Goal: Transaction & Acquisition: Purchase product/service

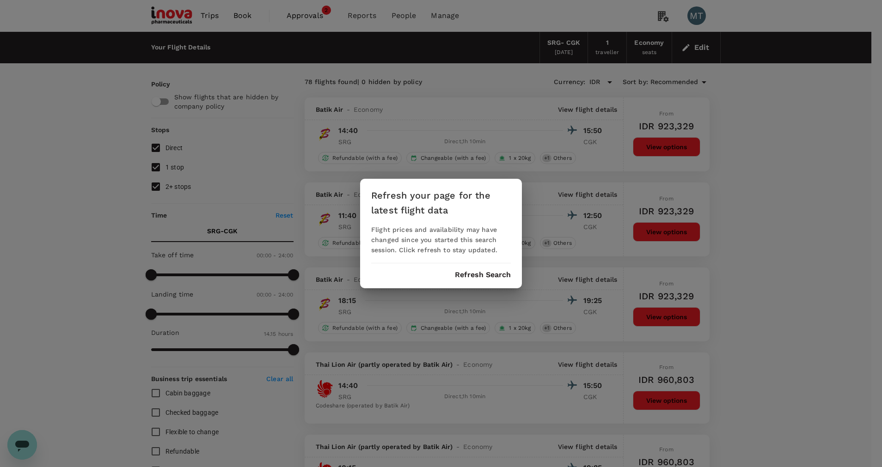
click at [467, 275] on button "Refresh Search" at bounding box center [483, 275] width 56 height 8
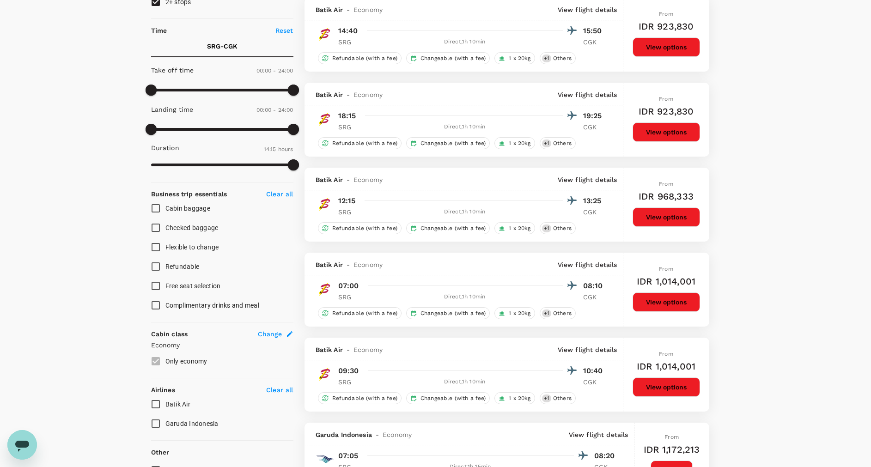
scroll to position [173, 0]
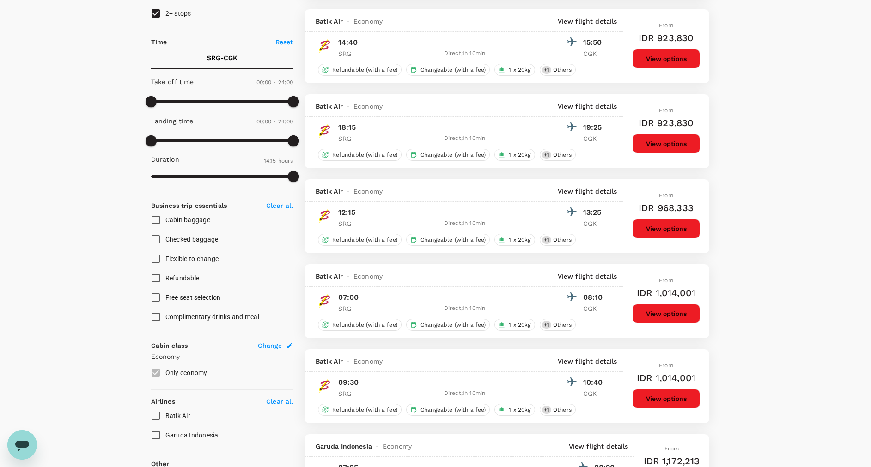
click at [853, 95] on div "Your Flight Details SRG - CGK [DATE] 1 traveller Economy seats Edit Policy Show…" at bounding box center [435, 393] width 871 height 1069
click at [656, 313] on button "View options" at bounding box center [666, 313] width 67 height 19
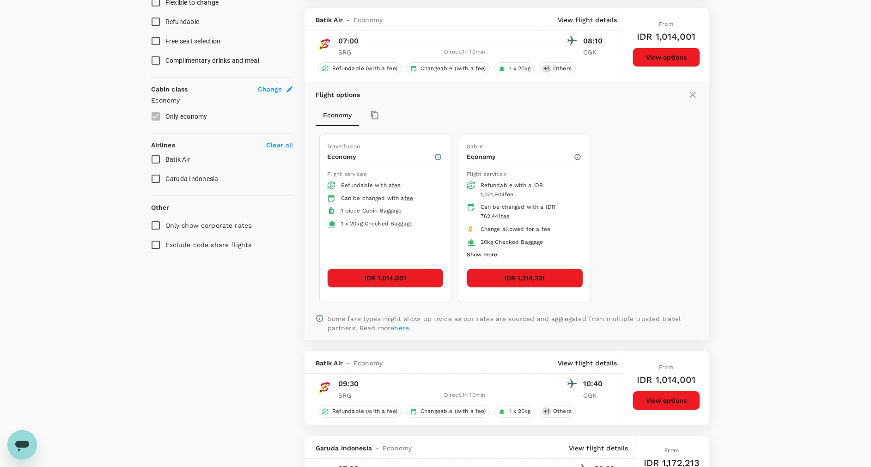
scroll to position [438, 0]
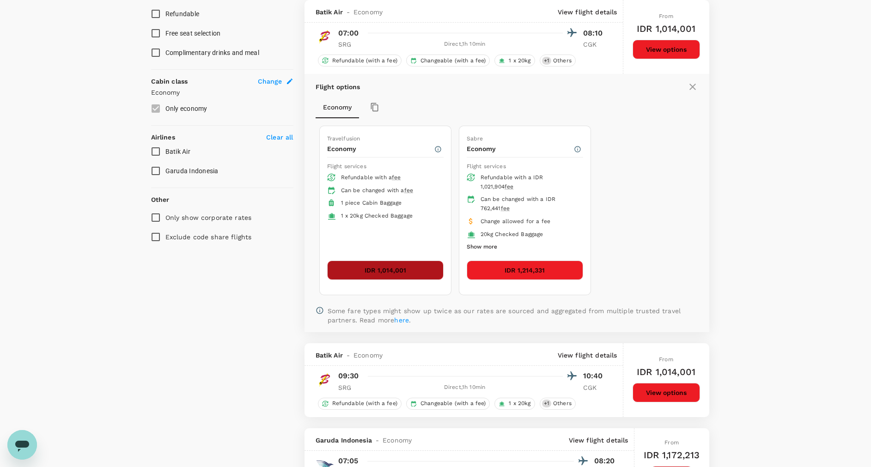
click at [401, 270] on button "IDR 1,014,001" at bounding box center [385, 270] width 117 height 19
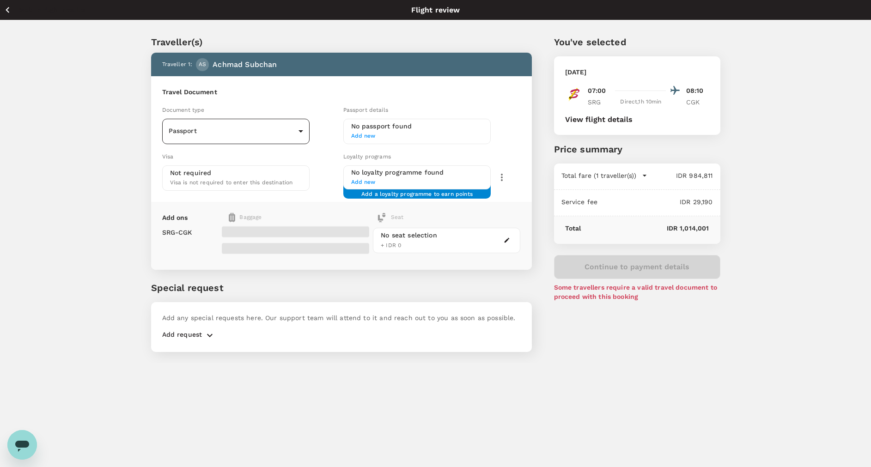
click at [299, 132] on body "Back to flight results Flight review Traveller(s) Traveller 1 : AS Achmad Subch…" at bounding box center [435, 246] width 871 height 492
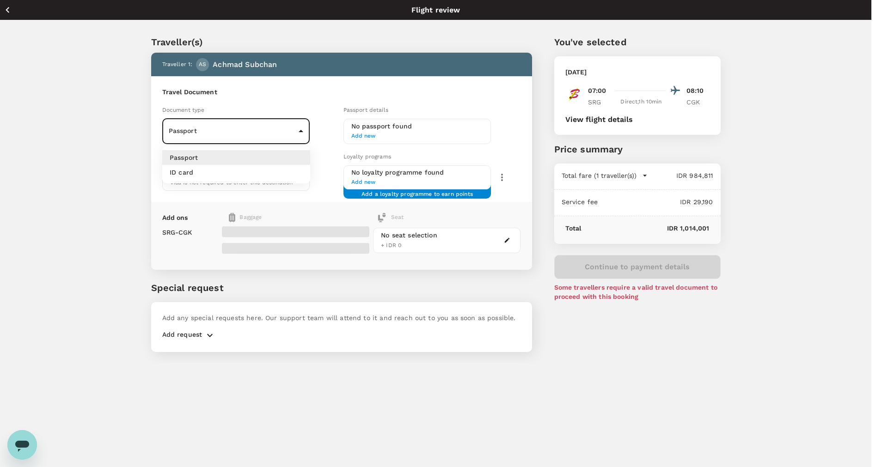
click at [295, 172] on li "ID card" at bounding box center [236, 172] width 148 height 15
type input "Id card"
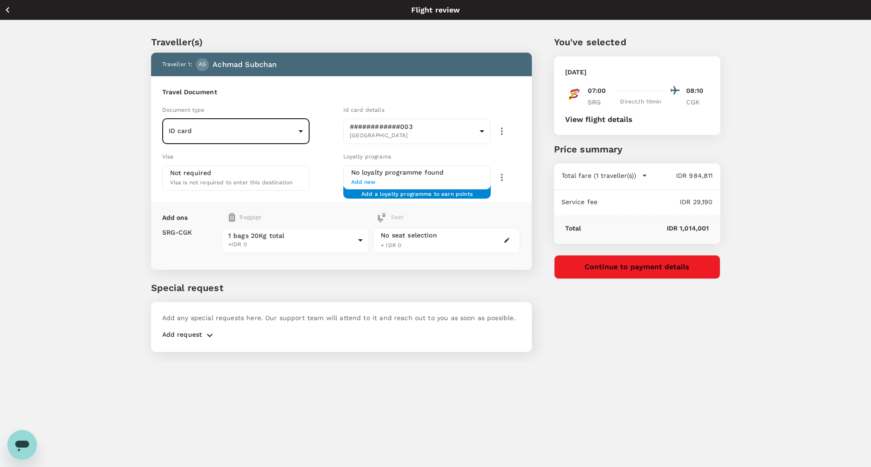
click at [657, 270] on button "Continue to payment details" at bounding box center [637, 267] width 166 height 24
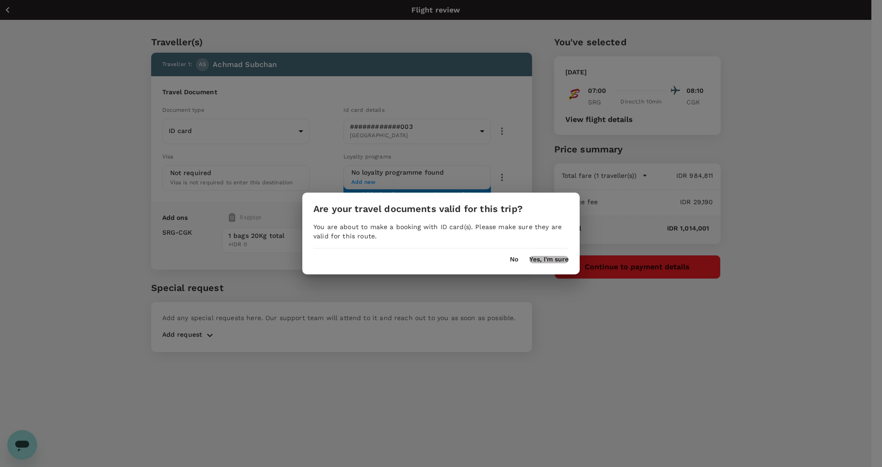
click at [538, 257] on button "Yes, I'm sure" at bounding box center [548, 259] width 39 height 7
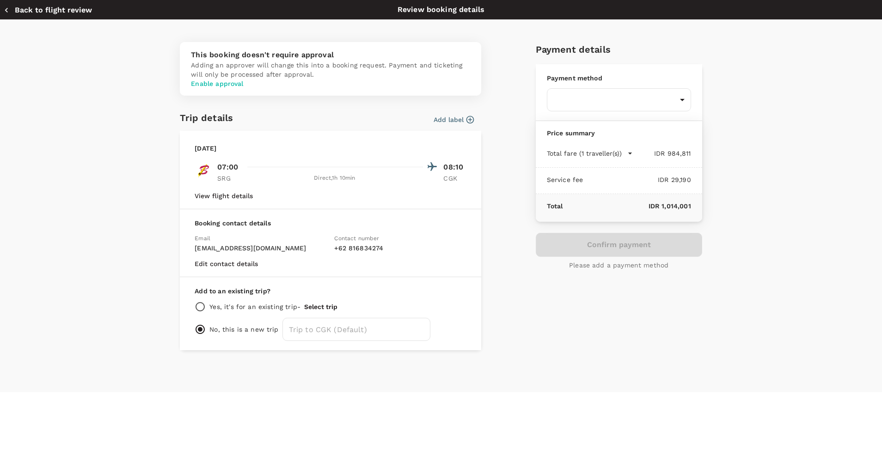
click at [239, 200] on button "View flight details" at bounding box center [224, 195] width 58 height 7
